Goal: Use online tool/utility: Utilize a website feature to perform a specific function

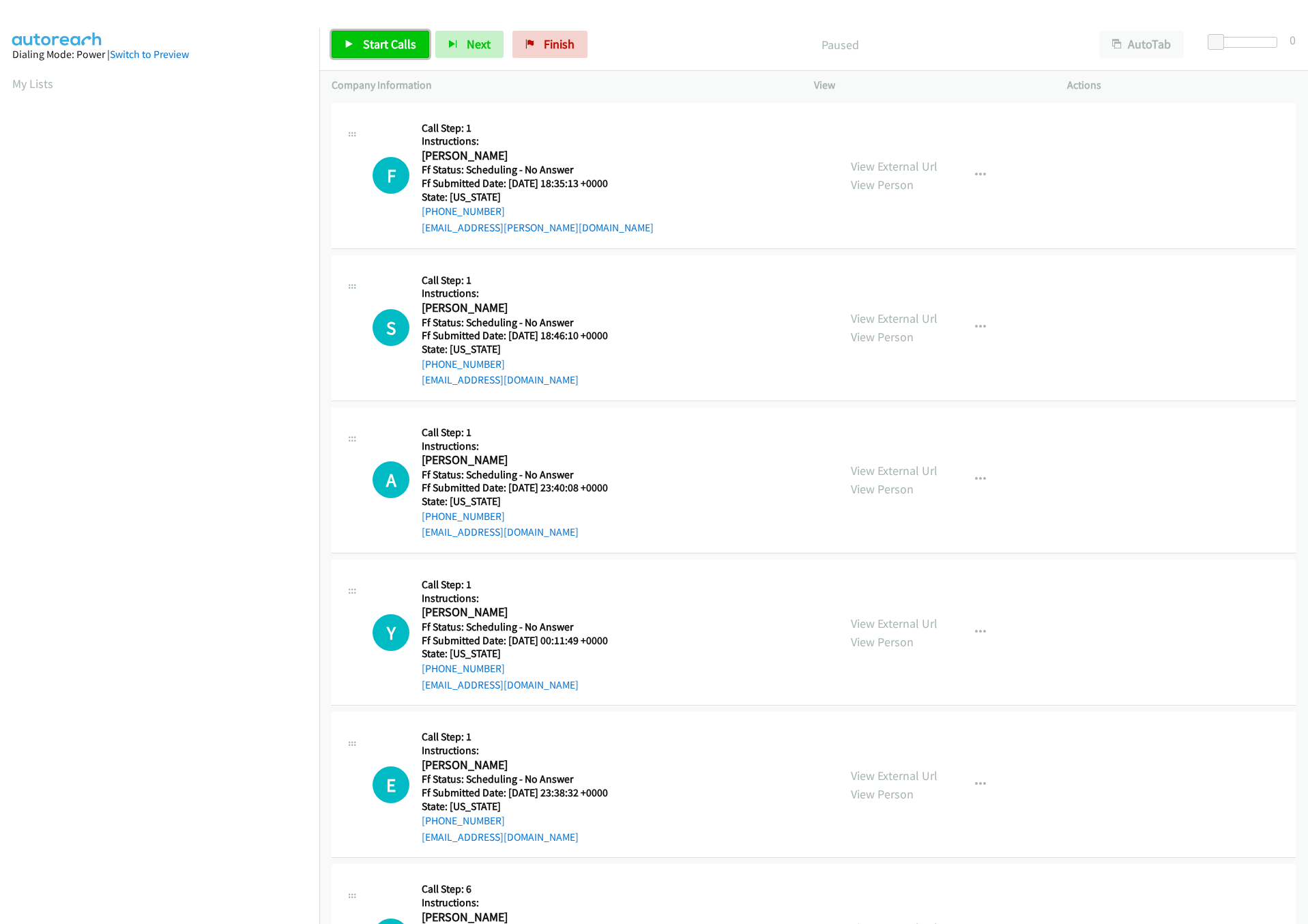
click at [390, 44] on span "Start Calls" at bounding box center [390, 44] width 53 height 16
click at [371, 51] on span "Pause" at bounding box center [378, 44] width 31 height 16
click at [371, 51] on span "Start Calls" at bounding box center [390, 44] width 53 height 16
click at [504, 48] on icon at bounding box center [508, 45] width 10 height 10
click at [410, 48] on span "Start Calls" at bounding box center [390, 44] width 53 height 16
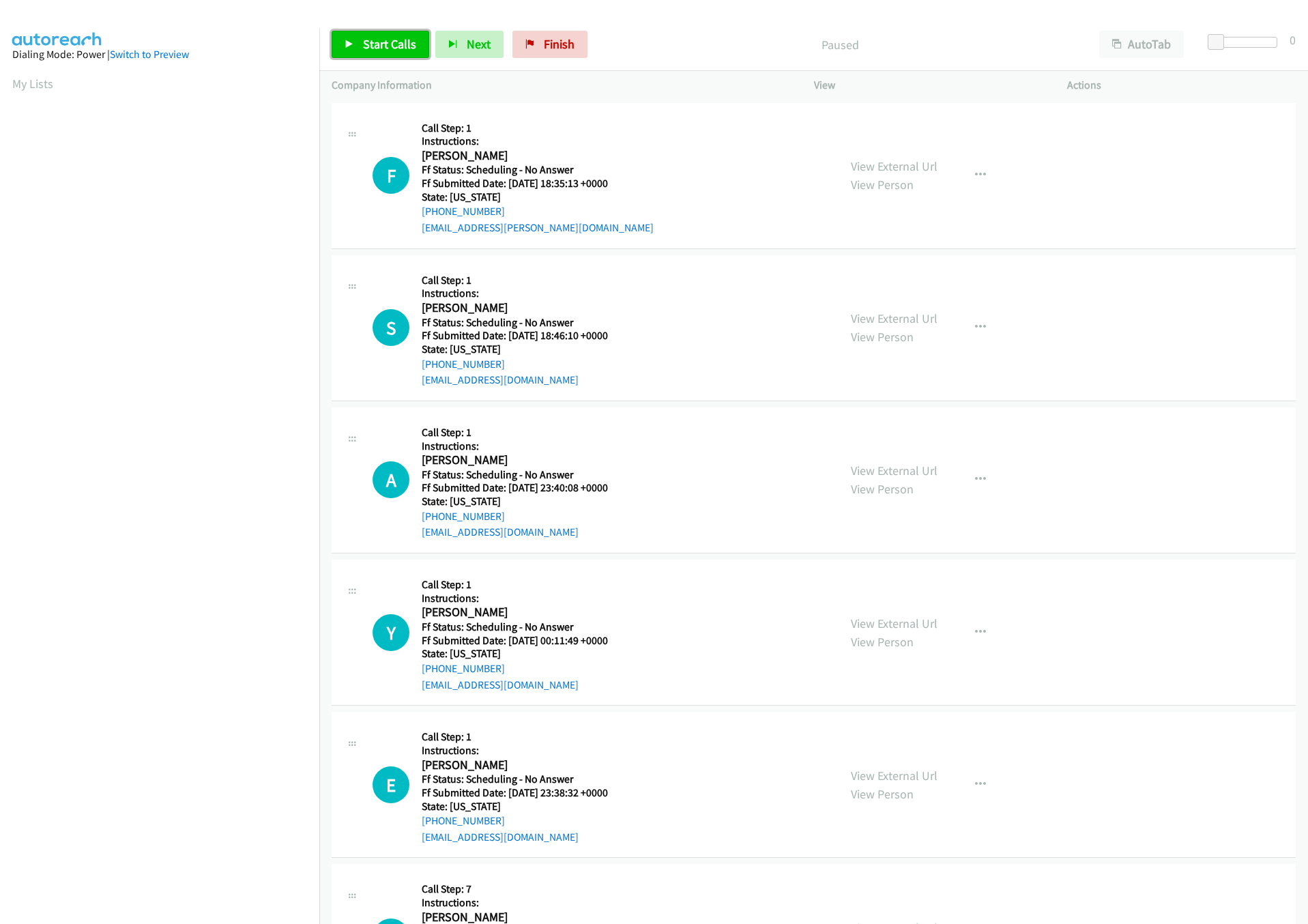
click at [381, 37] on span "Start Calls" at bounding box center [390, 44] width 53 height 16
click at [367, 45] on span "Pause" at bounding box center [378, 44] width 31 height 16
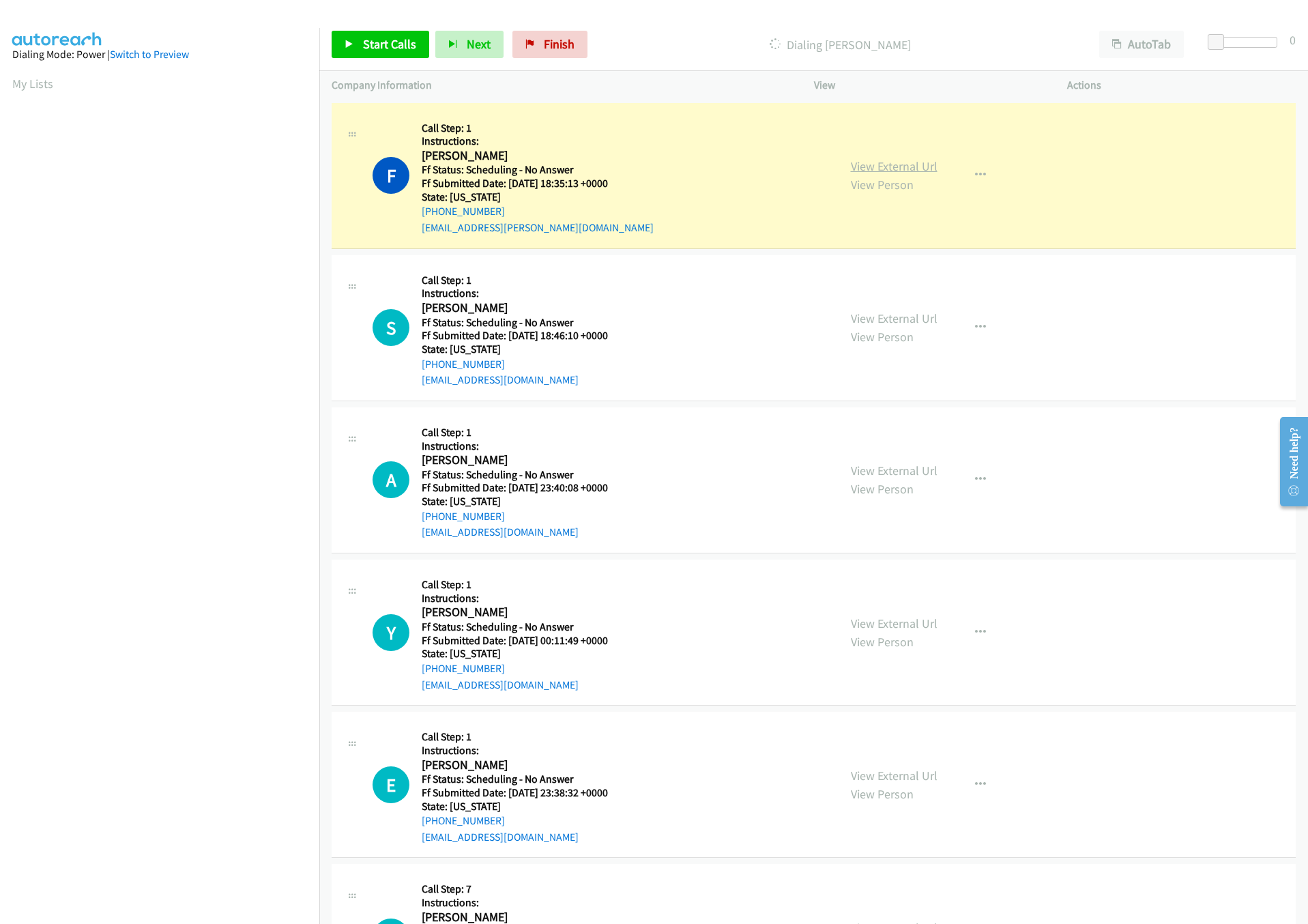
click at [868, 161] on link "View External Url" at bounding box center [894, 166] width 87 height 16
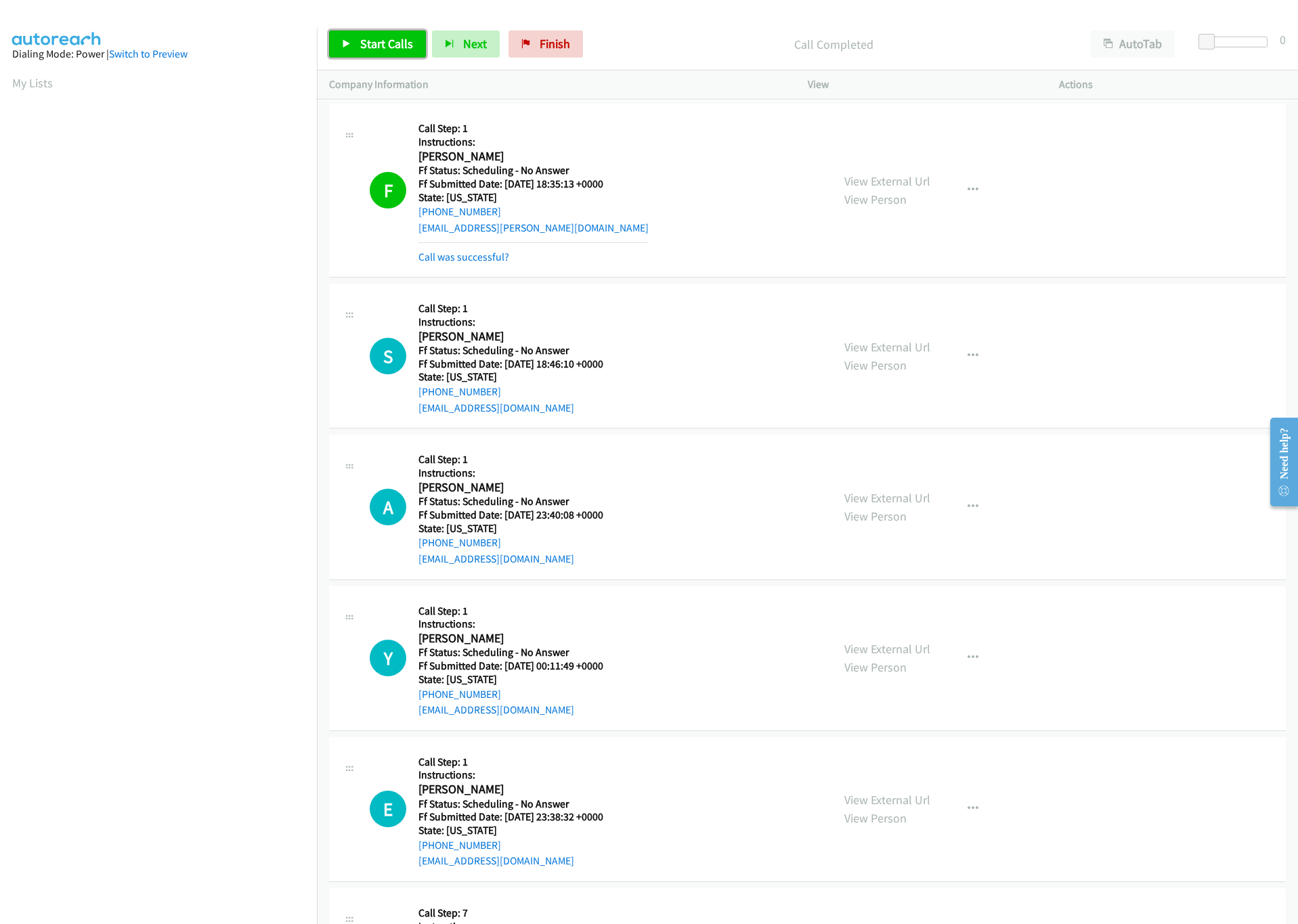
click at [393, 49] on span "Start Calls" at bounding box center [387, 43] width 53 height 16
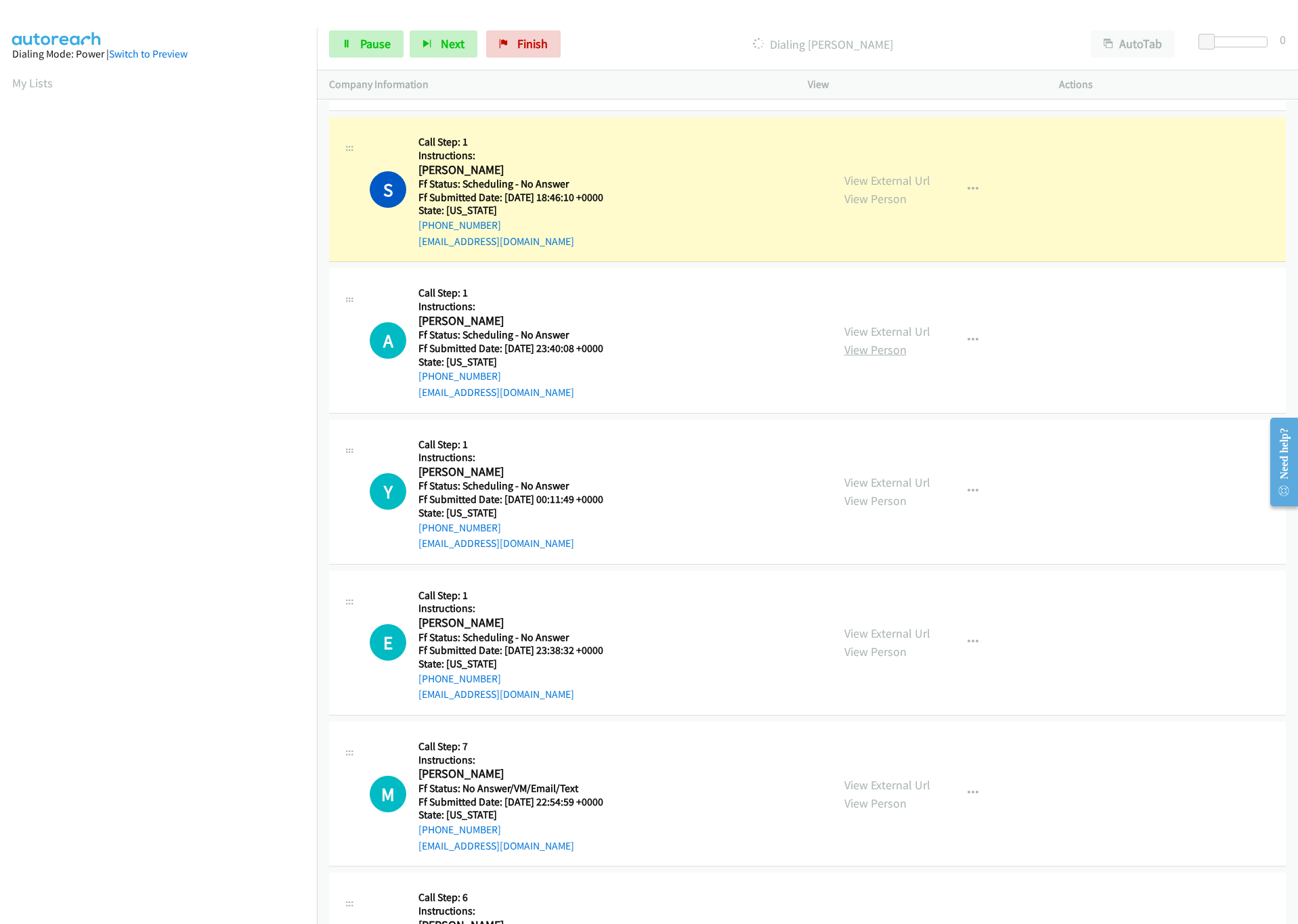
scroll to position [203, 0]
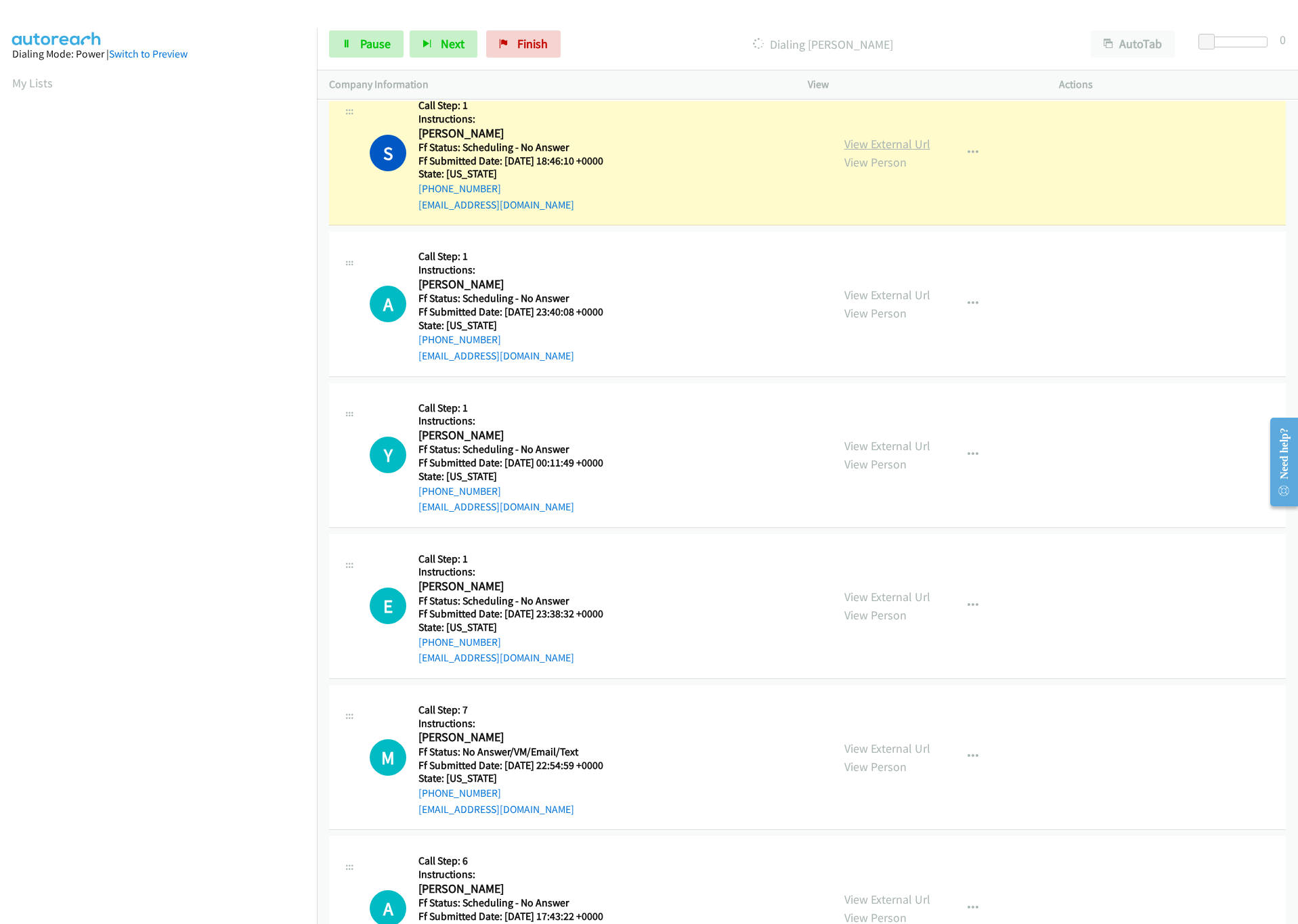
click at [897, 145] on link "View External Url" at bounding box center [887, 144] width 86 height 16
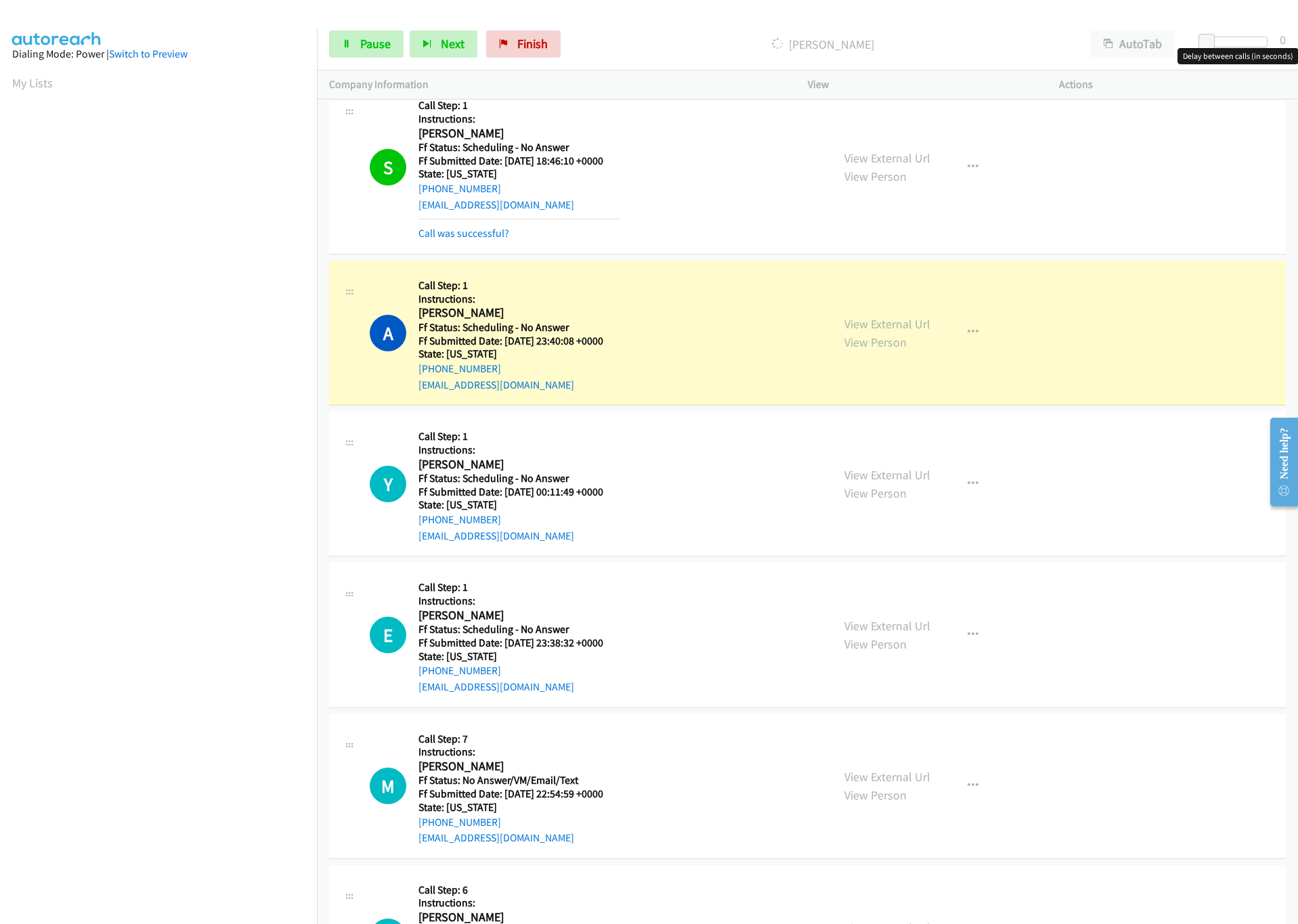
click at [1229, 43] on div at bounding box center [1237, 42] width 62 height 11
click at [368, 47] on span "Pause" at bounding box center [375, 43] width 31 height 16
click at [903, 323] on link "View External Url" at bounding box center [887, 323] width 86 height 16
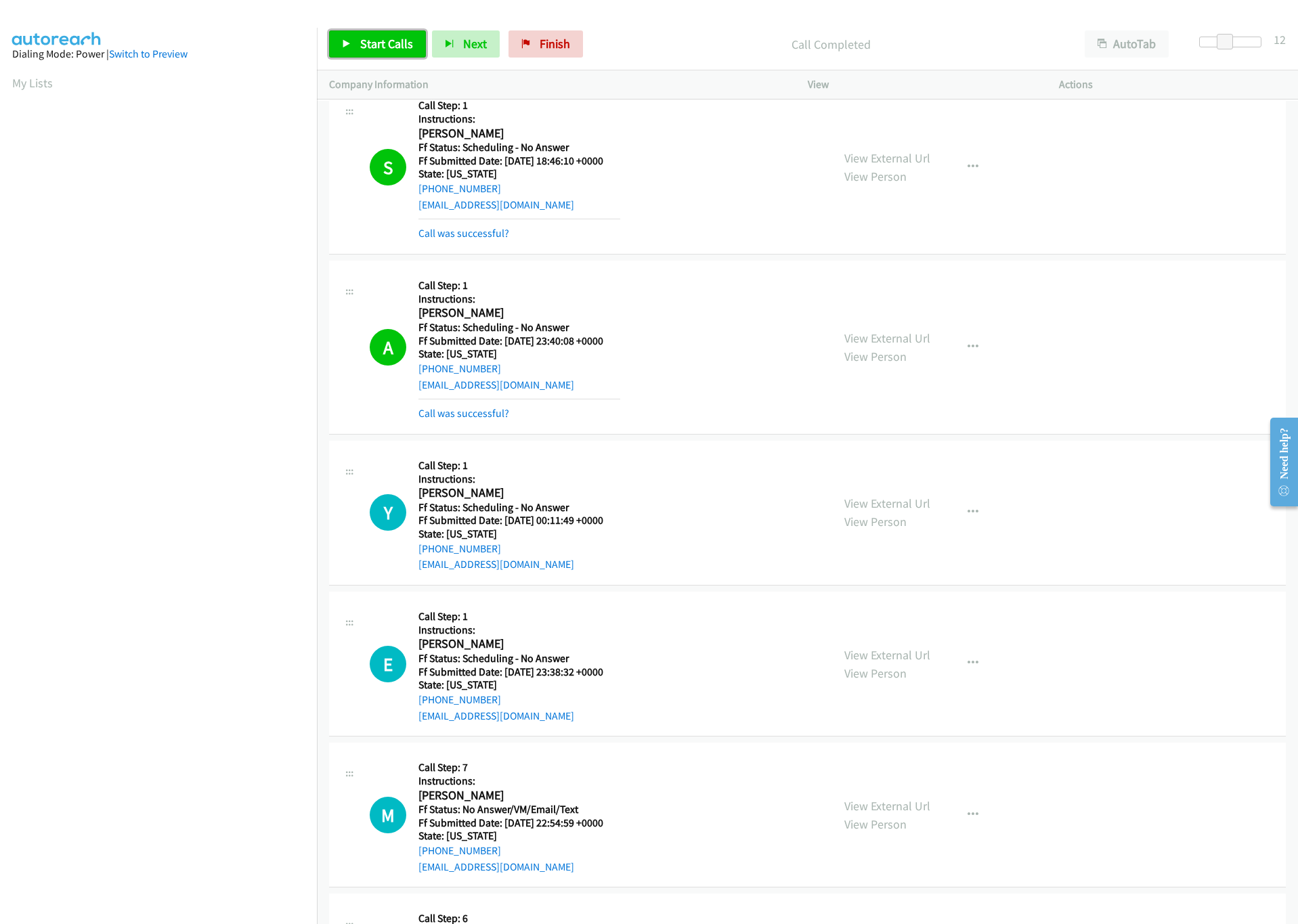
click at [402, 45] on span "Start Calls" at bounding box center [387, 43] width 53 height 16
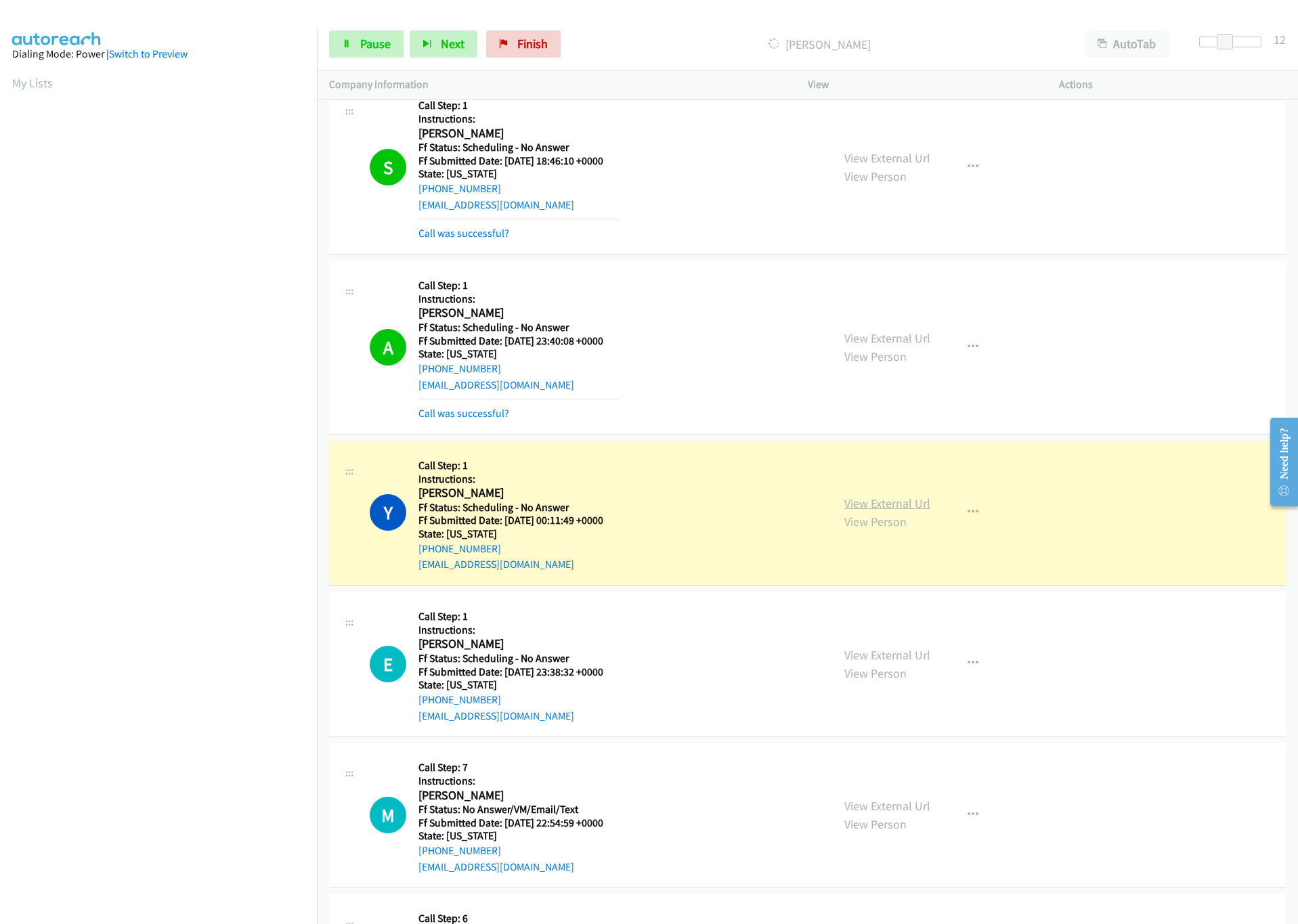
click at [846, 504] on link "View External Url" at bounding box center [887, 503] width 86 height 16
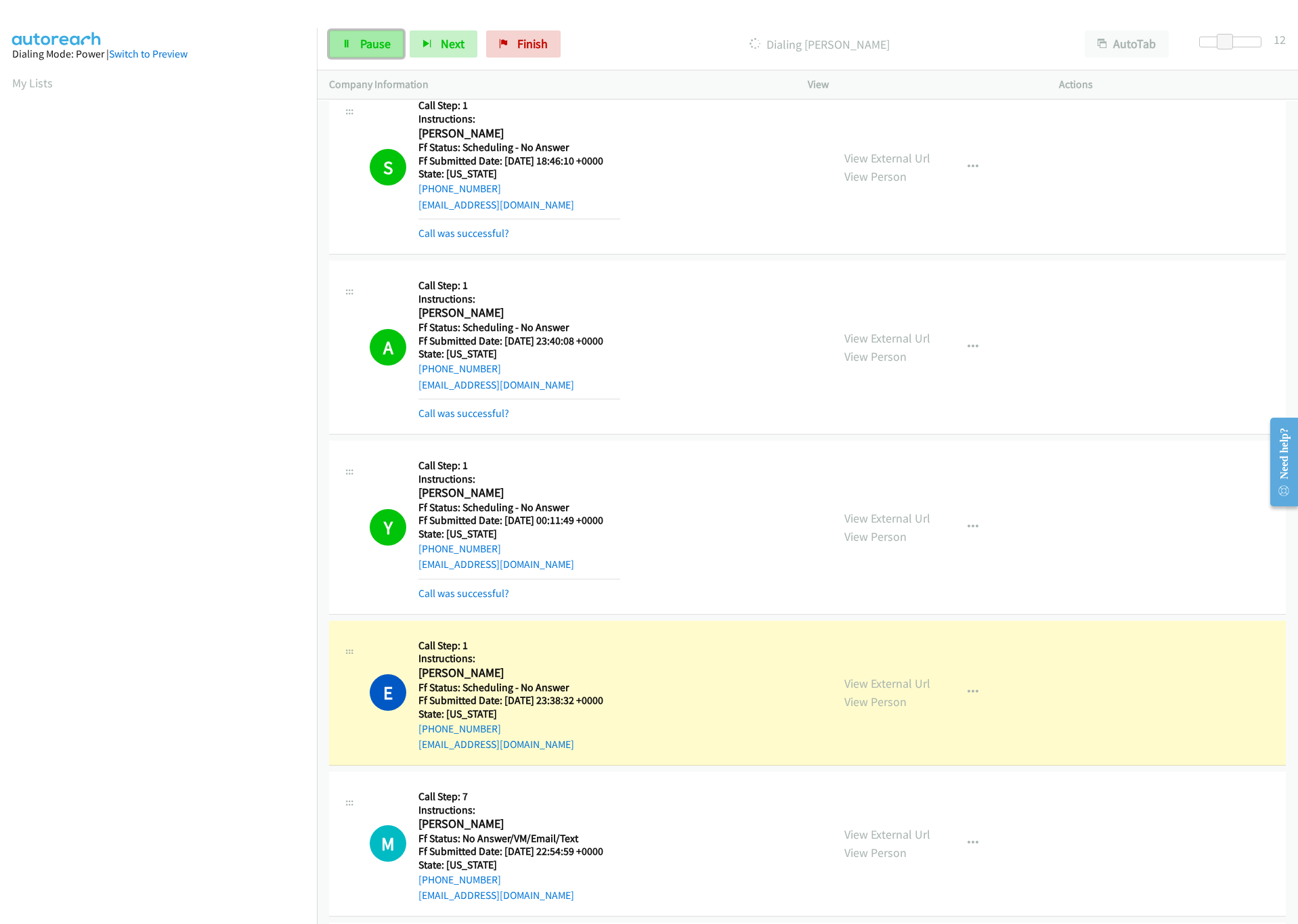
click at [384, 49] on span "Pause" at bounding box center [375, 43] width 31 height 16
click at [878, 679] on link "View External Url" at bounding box center [887, 683] width 86 height 16
